Goal: Check status: Check status

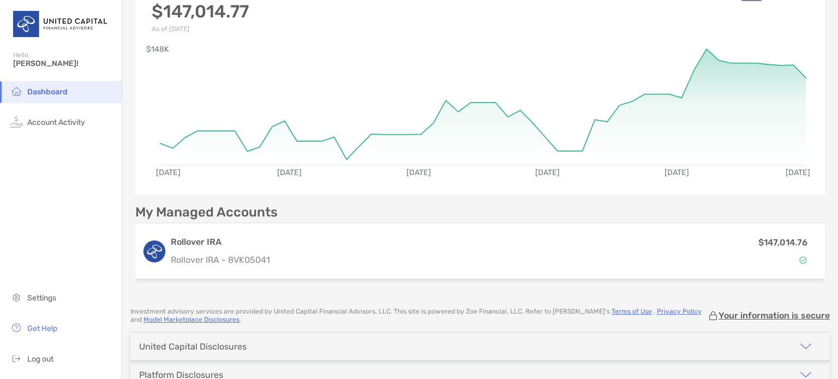
scroll to position [103, 0]
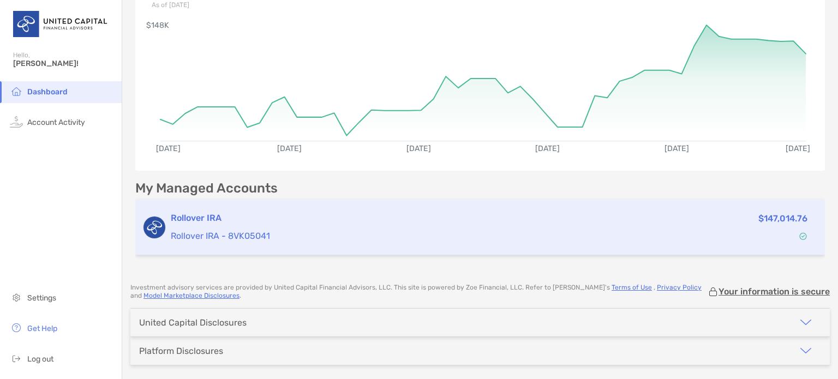
click at [309, 227] on div "Rollover IRA Rollover IRA - 8VK05041" at bounding box center [387, 227] width 432 height 31
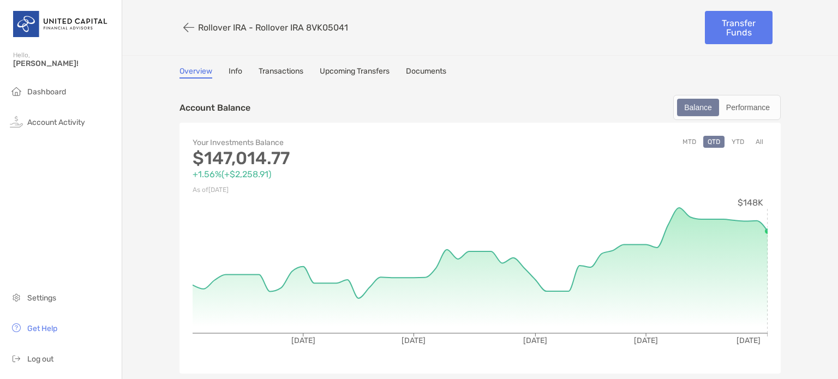
click at [736, 139] on button "YTD" at bounding box center [737, 142] width 21 height 12
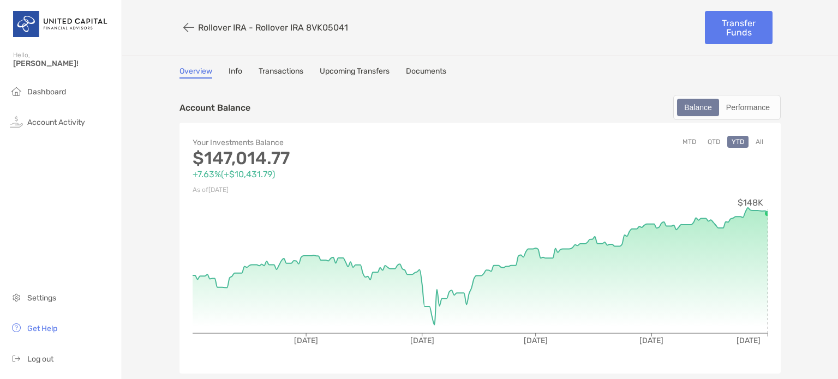
click at [232, 71] on link "Info" at bounding box center [236, 73] width 14 height 12
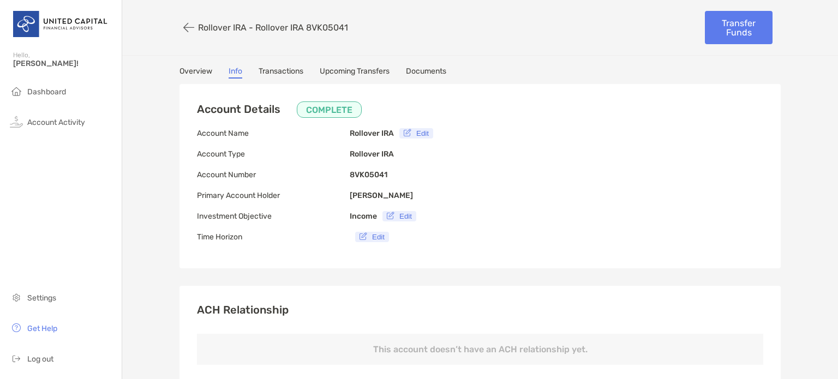
click at [192, 70] on link "Overview" at bounding box center [195, 73] width 33 height 12
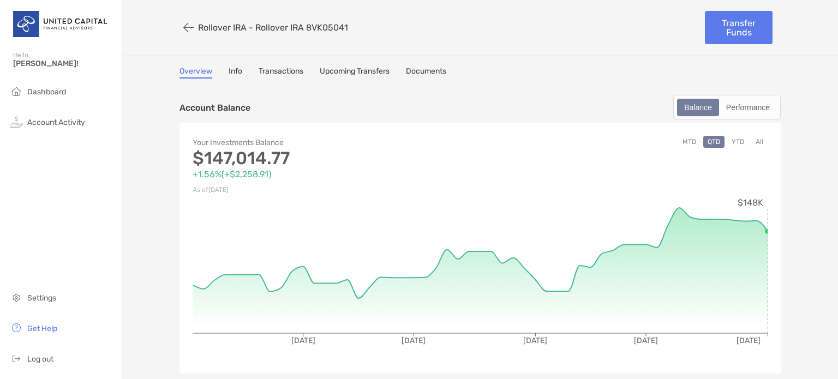
click at [682, 141] on button "MTD" at bounding box center [689, 142] width 22 height 12
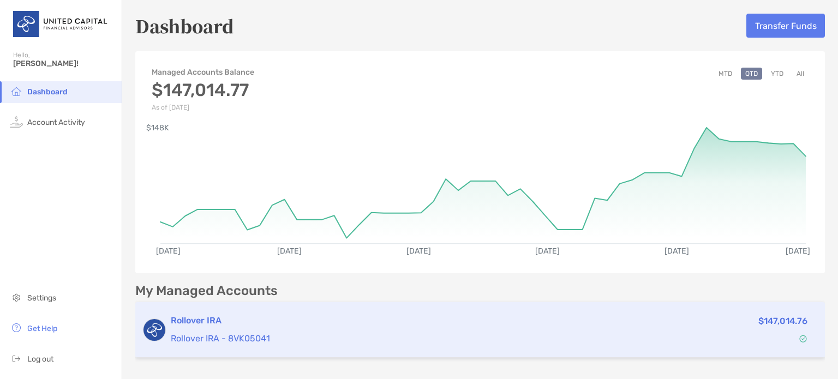
click at [241, 341] on p "Rollover IRA - 8VK05041" at bounding box center [387, 339] width 432 height 14
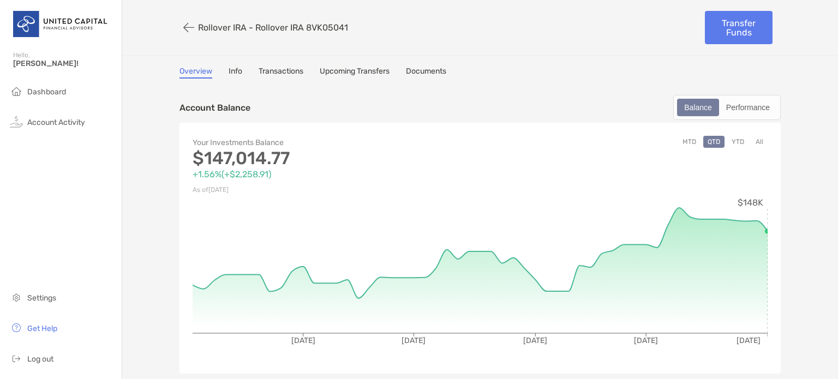
click at [735, 137] on button "YTD" at bounding box center [737, 142] width 21 height 12
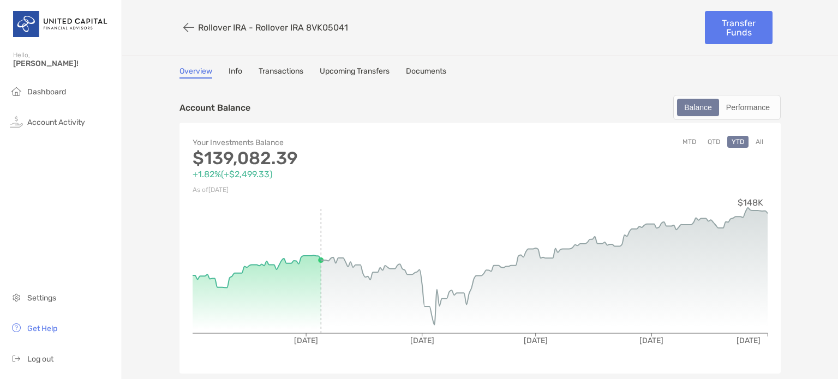
click at [735, 137] on button "YTD" at bounding box center [737, 142] width 21 height 12
